Goal: Transaction & Acquisition: Purchase product/service

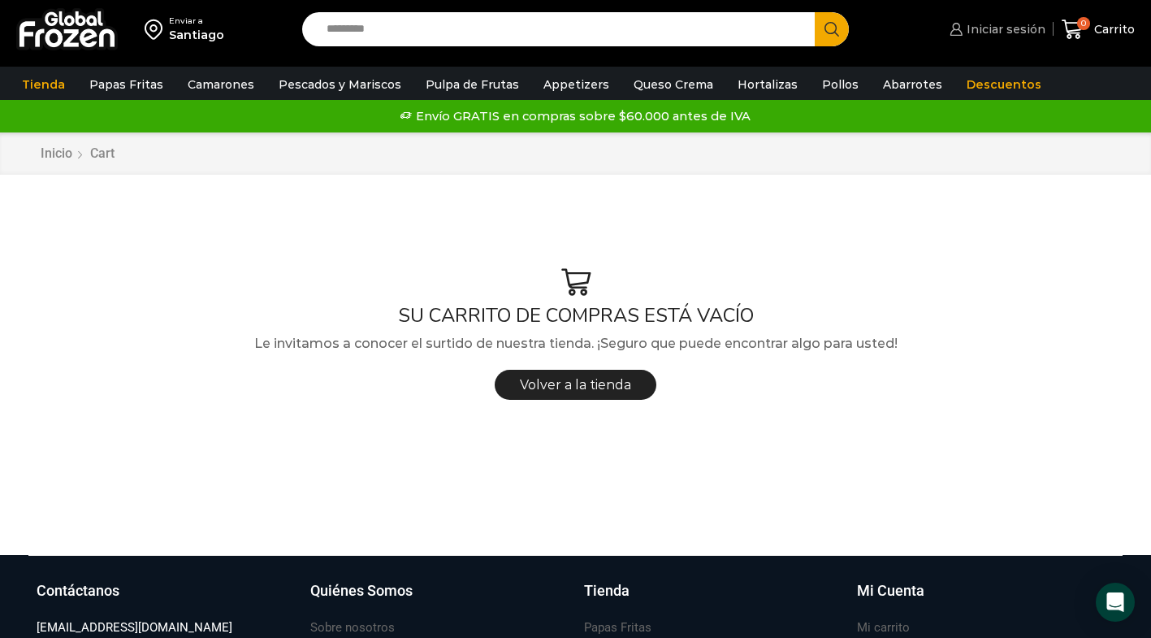
click at [995, 33] on span "Iniciar sesión" at bounding box center [1004, 29] width 83 height 16
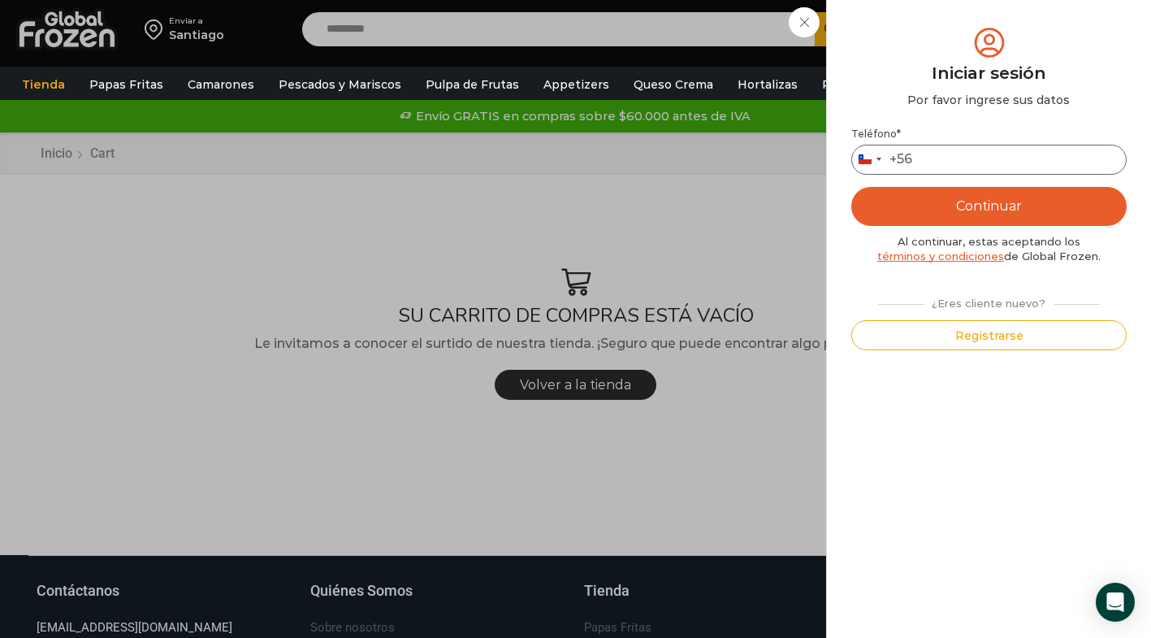
click at [947, 162] on input "Teléfono *" at bounding box center [989, 160] width 275 height 30
type input "*********"
click at [1006, 208] on button "Continuar" at bounding box center [989, 206] width 275 height 39
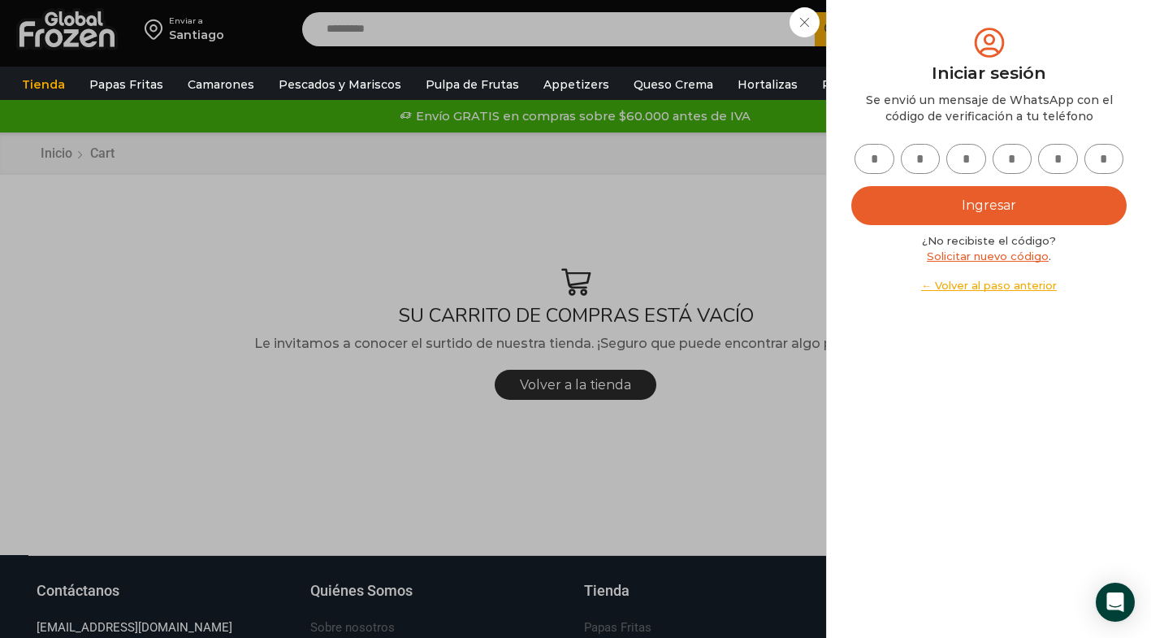
click at [877, 163] on input "text" at bounding box center [875, 159] width 40 height 30
type input "*"
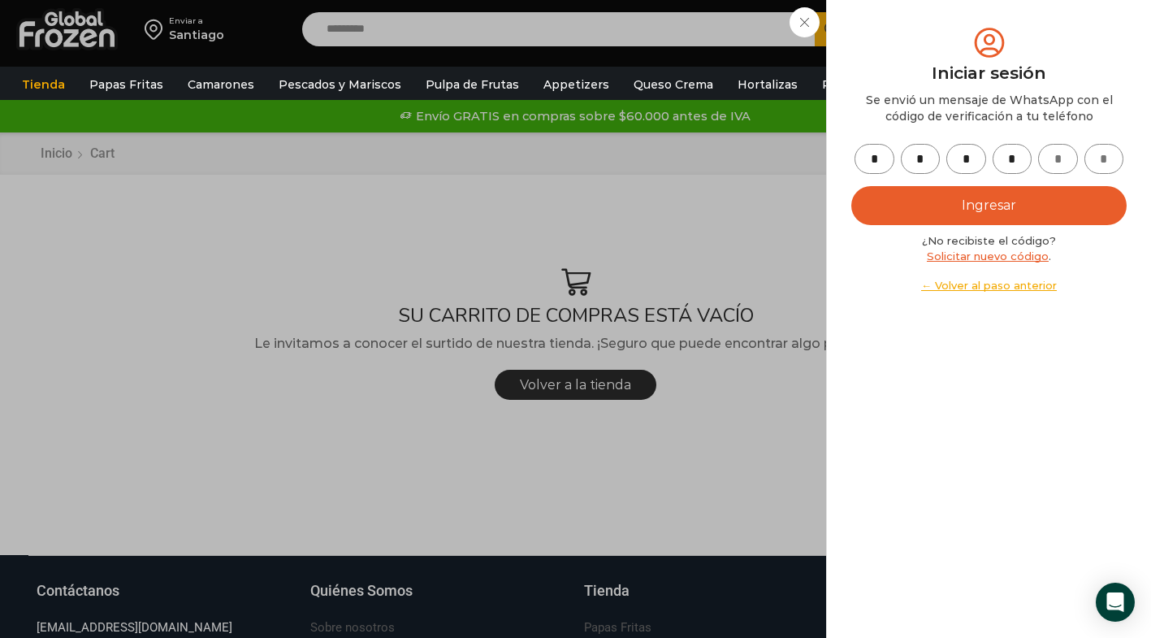
type input "*"
click at [973, 198] on button "Ingresar" at bounding box center [989, 205] width 275 height 39
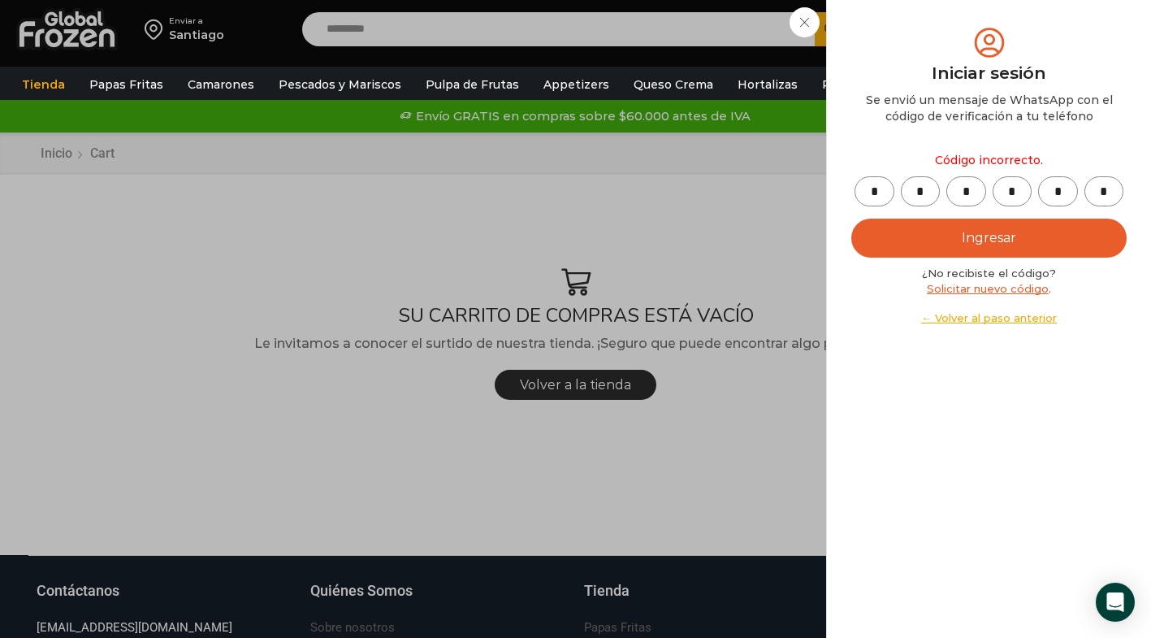
click at [986, 244] on button "Ingresar" at bounding box center [989, 238] width 275 height 39
click at [1113, 191] on input "*" at bounding box center [1105, 191] width 40 height 30
type input "*"
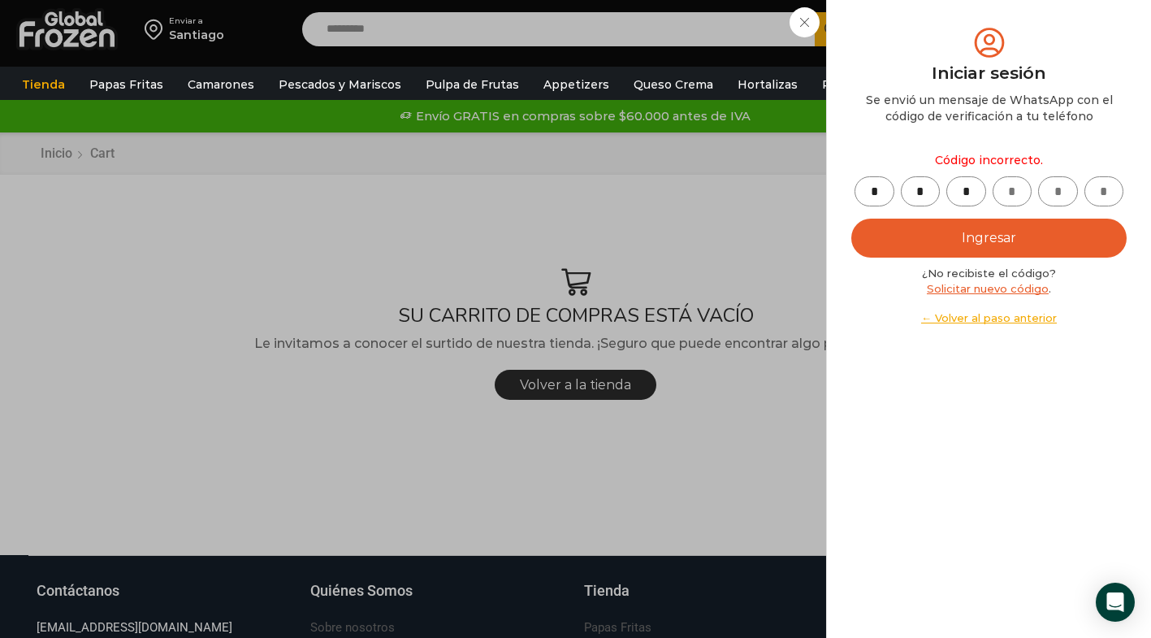
type input "*"
click at [1050, 228] on button "Ingresar" at bounding box center [989, 238] width 275 height 39
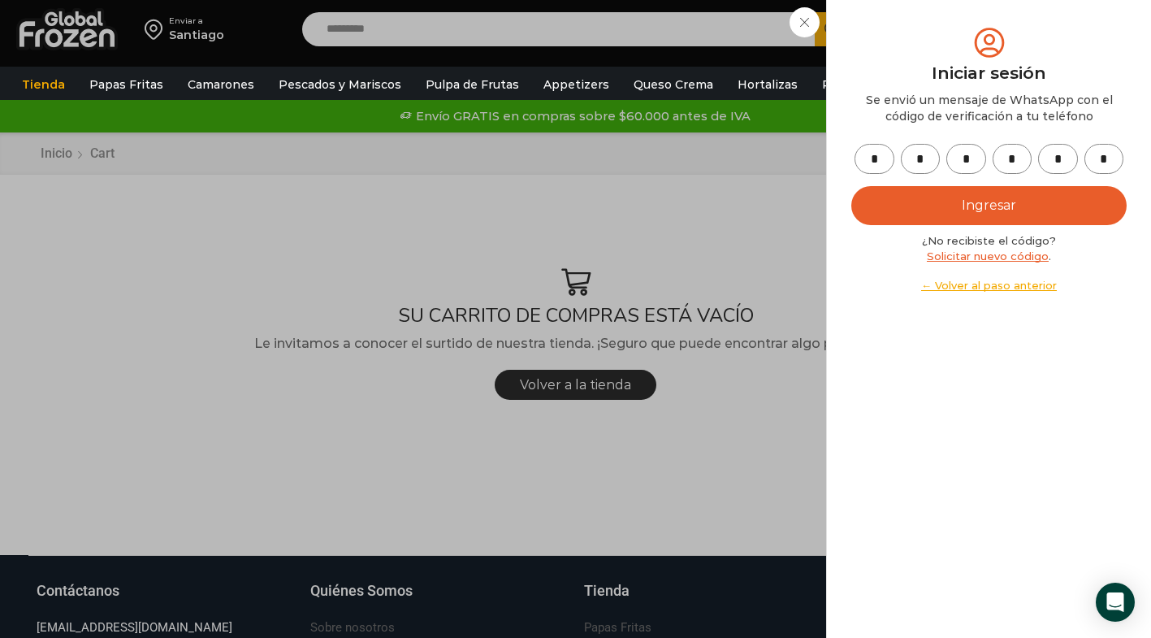
click at [984, 206] on button "Ingresar" at bounding box center [989, 205] width 275 height 39
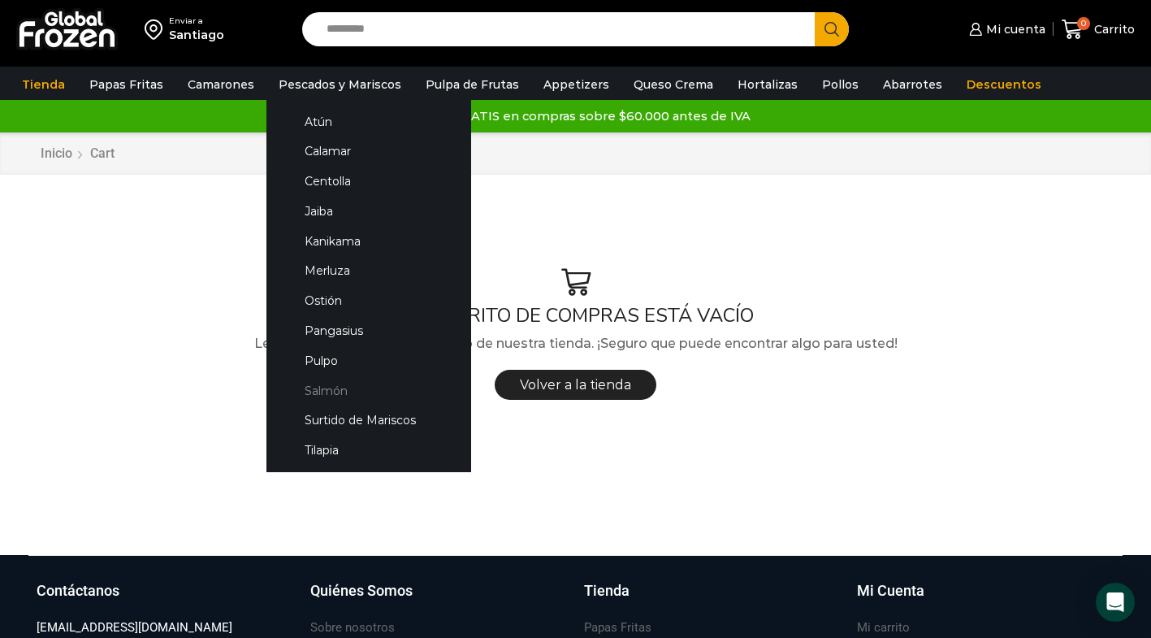
click at [323, 392] on link "Salmón" at bounding box center [369, 390] width 172 height 30
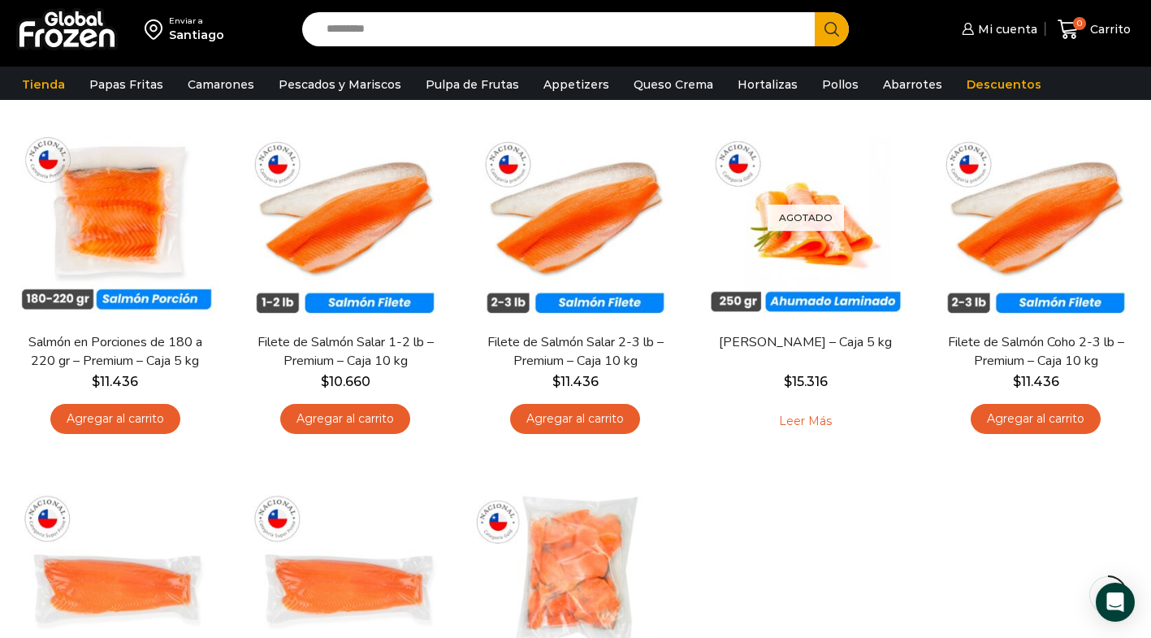
scroll to position [134, 0]
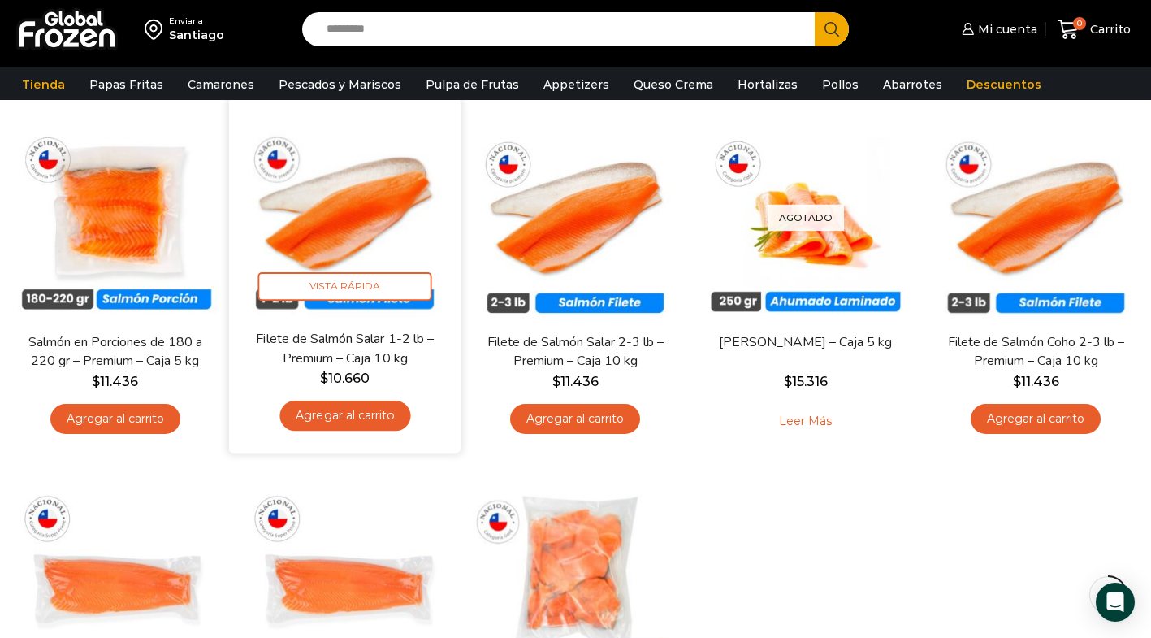
click at [361, 414] on link "Agregar al carrito" at bounding box center [345, 416] width 131 height 30
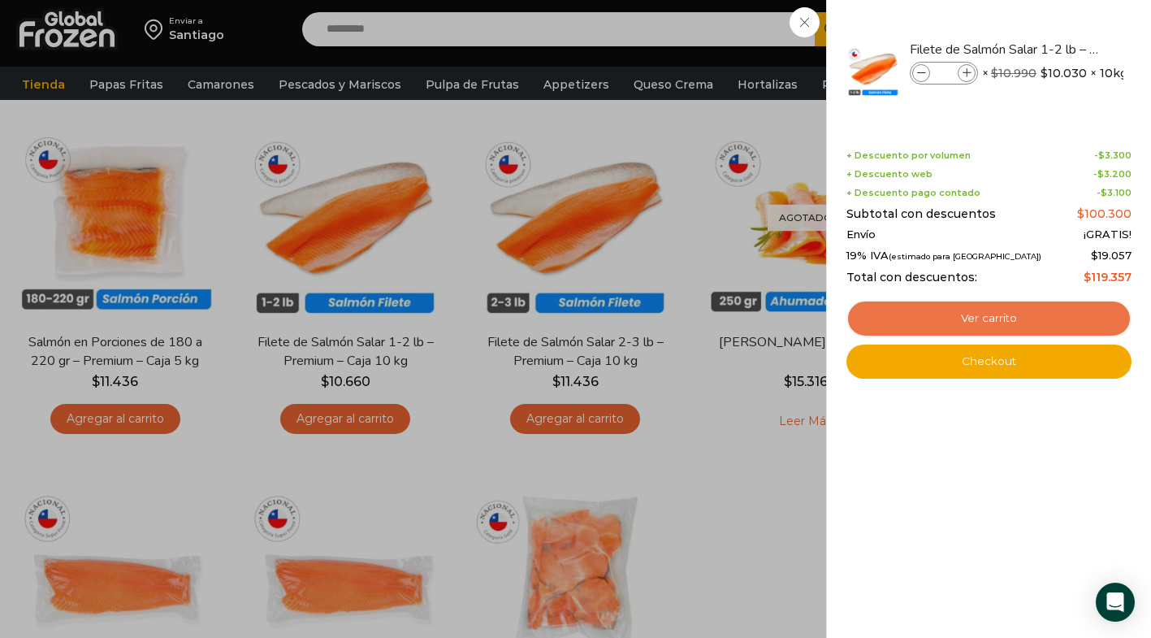
click at [1045, 329] on link "Ver carrito" at bounding box center [989, 318] width 285 height 37
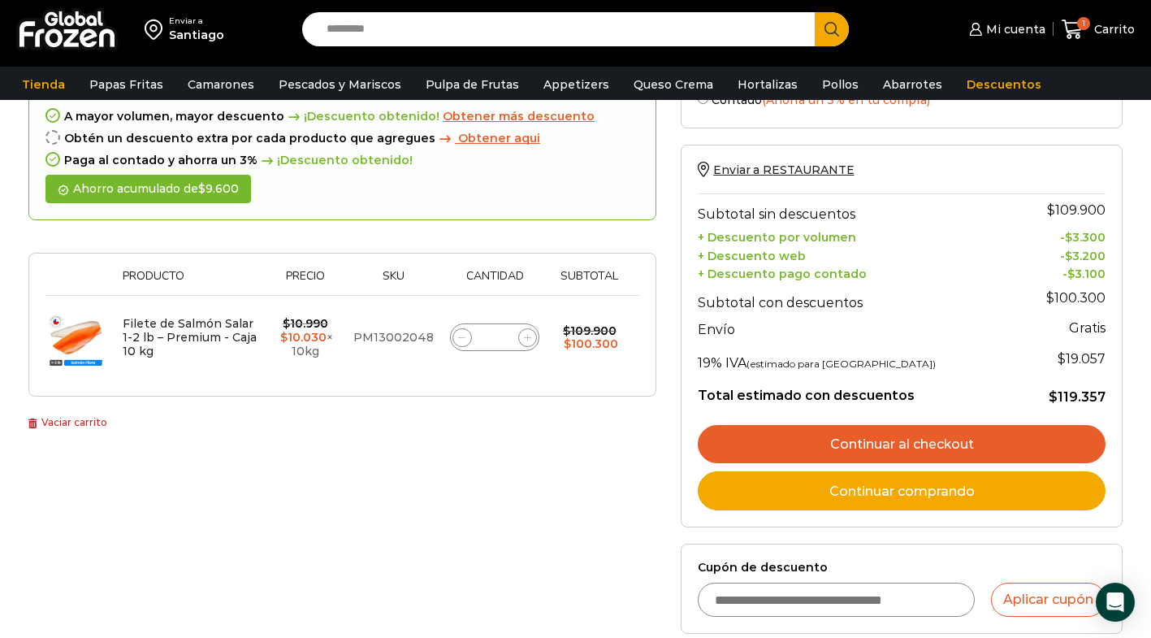
scroll to position [143, 0]
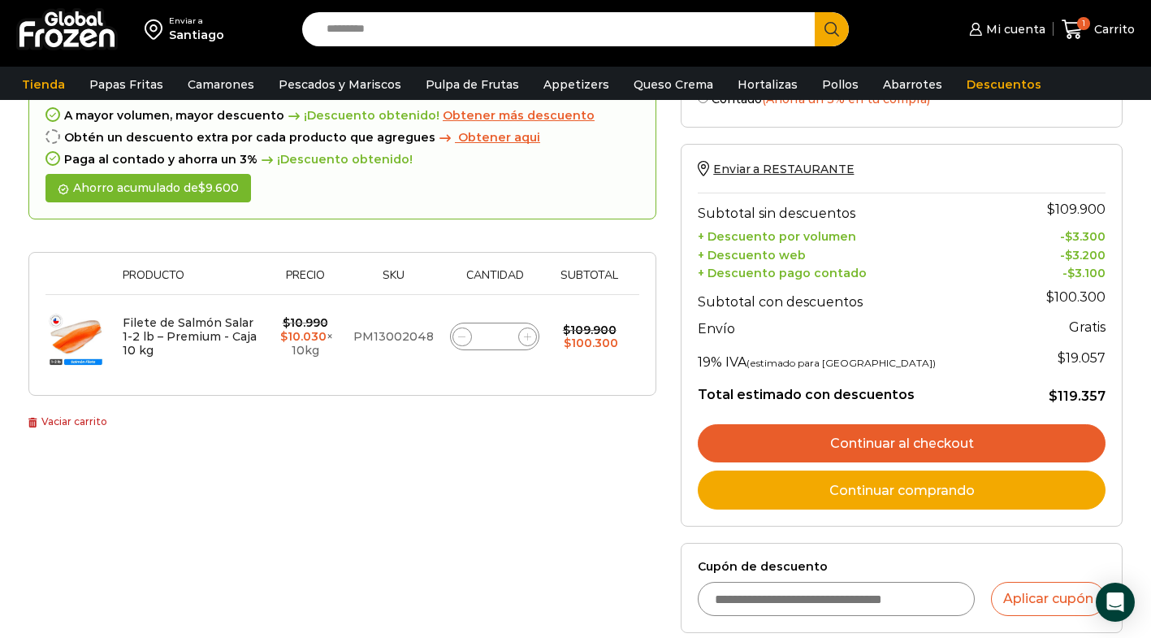
click at [950, 448] on link "Continuar al checkout" at bounding box center [902, 443] width 408 height 39
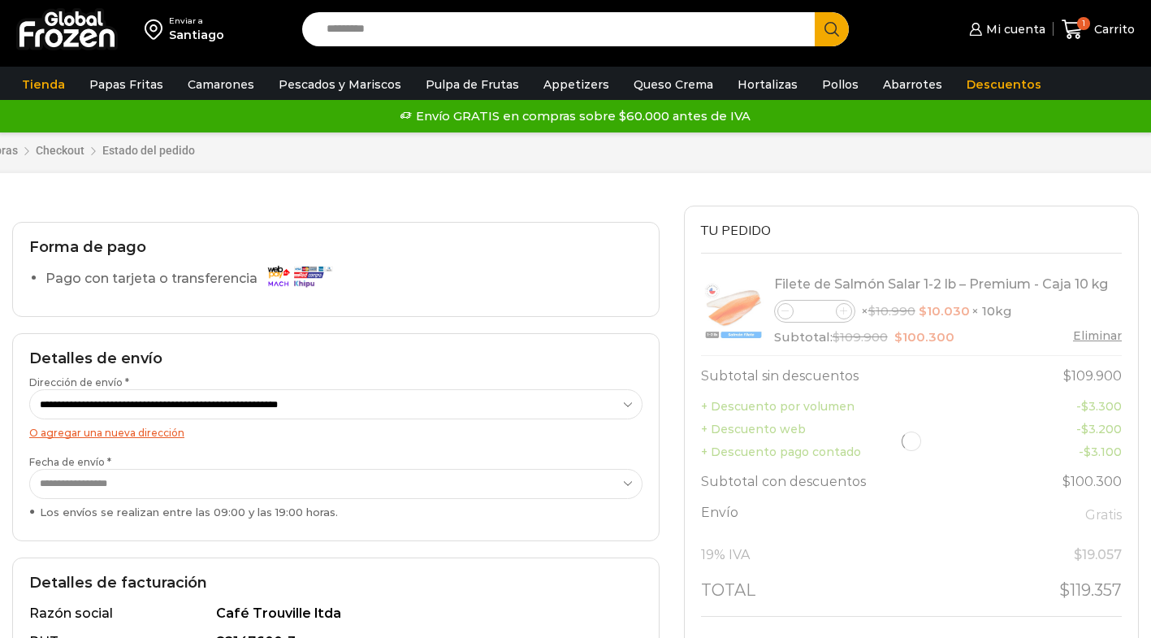
select select "*"
click at [150, 484] on select "**********" at bounding box center [335, 484] width 613 height 30
click at [29, 469] on select "**********" at bounding box center [335, 484] width 613 height 30
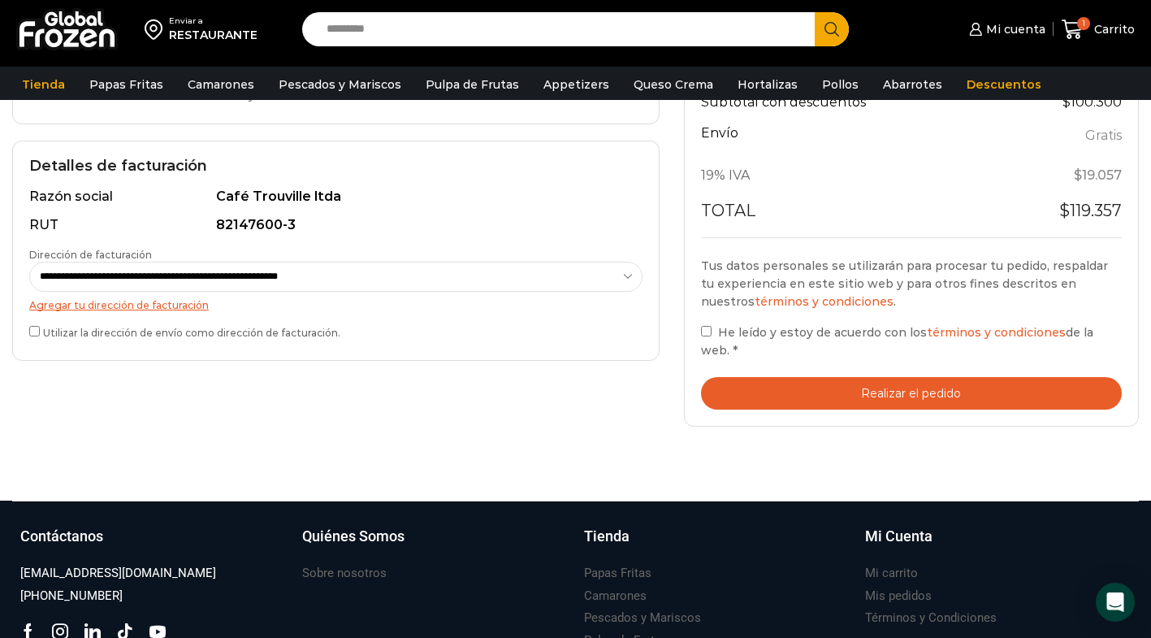
scroll to position [439, 0]
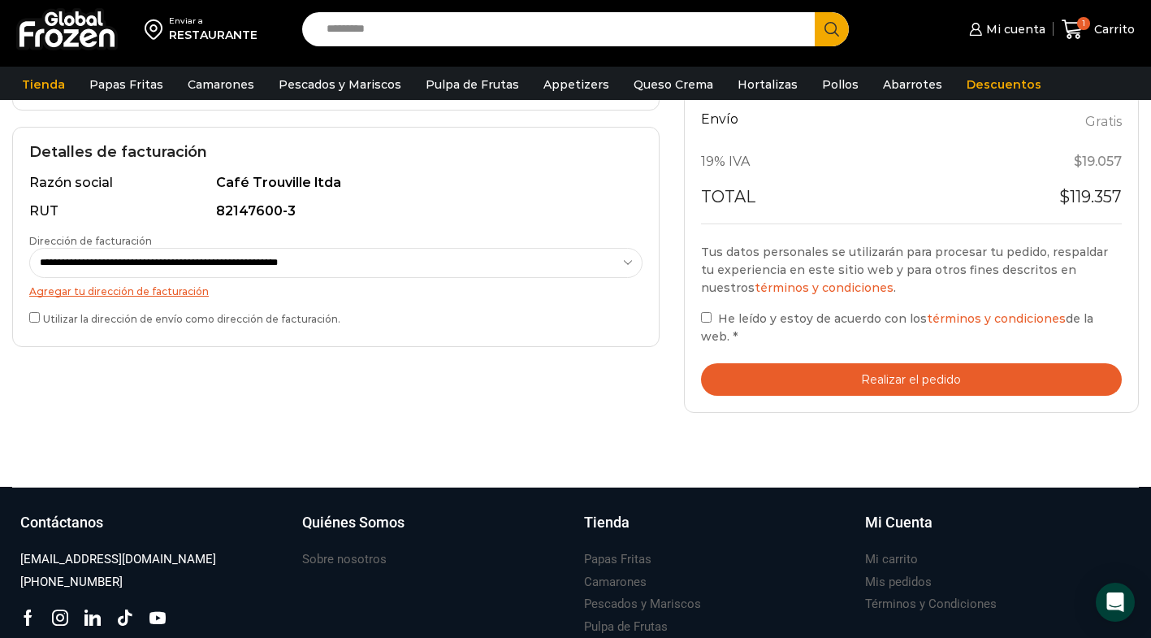
click at [924, 388] on button "Realizar el pedido" at bounding box center [911, 379] width 421 height 33
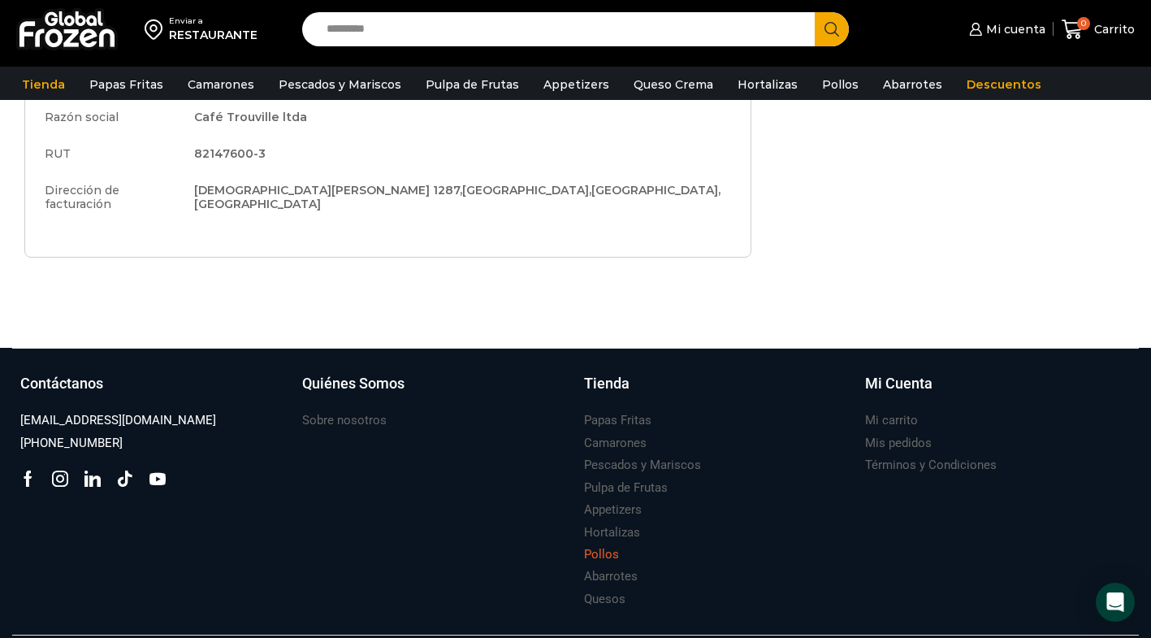
scroll to position [618, 0]
